Goal: Find specific page/section: Find specific page/section

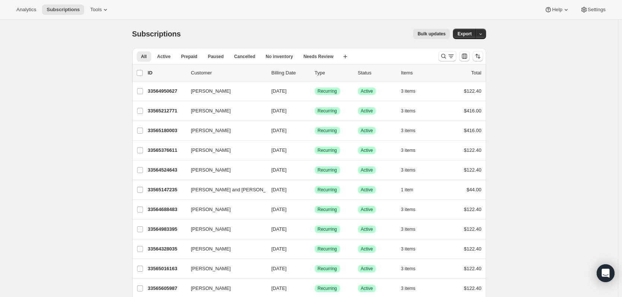
click at [26, 11] on span "Analytics" at bounding box center [26, 10] width 20 height 6
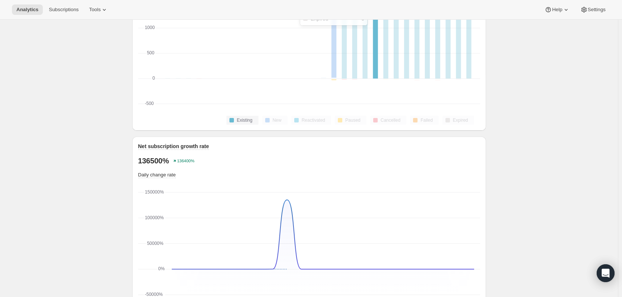
scroll to position [337, 0]
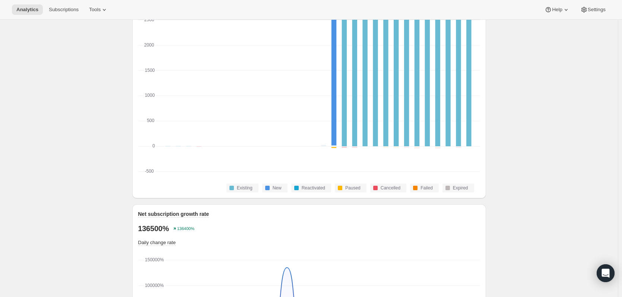
click at [63, 7] on span "Subscriptions" at bounding box center [64, 10] width 30 height 6
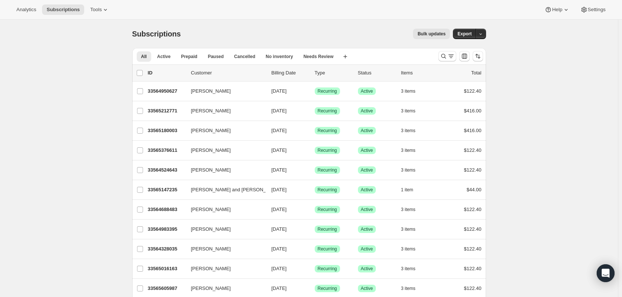
click at [31, 13] on button "Analytics" at bounding box center [26, 9] width 29 height 10
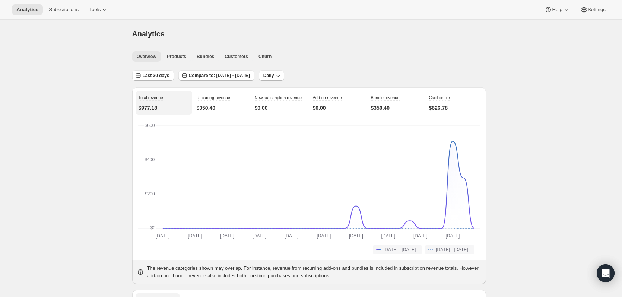
click at [207, 57] on span "Bundles" at bounding box center [206, 57] width 18 height 6
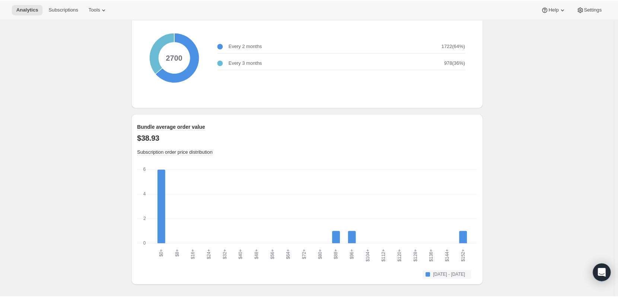
scroll to position [522, 0]
